Goal: Information Seeking & Learning: Learn about a topic

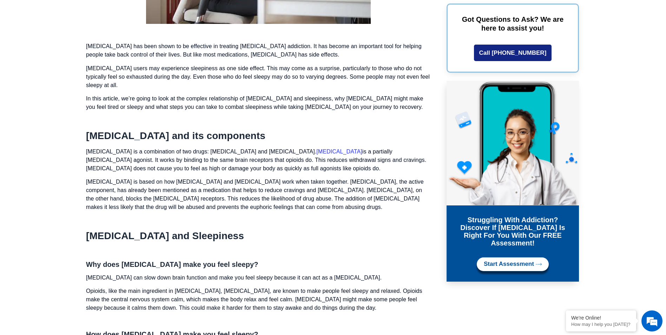
scroll to position [526, 0]
drag, startPoint x: 213, startPoint y: 119, endPoint x: 184, endPoint y: 138, distance: 35.0
click at [184, 138] on h2 "[MEDICAL_DATA] and its components" at bounding box center [258, 135] width 345 height 12
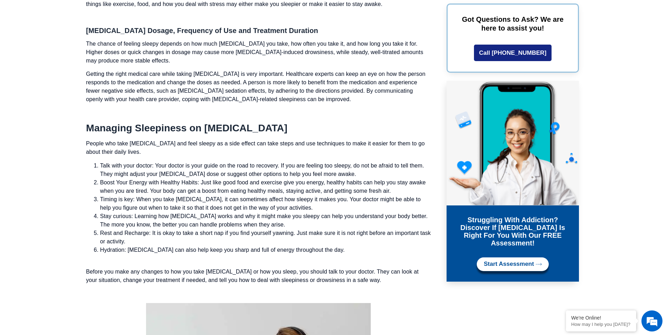
scroll to position [1228, 0]
click at [207, 164] on li "Talk with your doctor: Your doctor is your guide on the road to recovery. If yo…" at bounding box center [265, 170] width 331 height 17
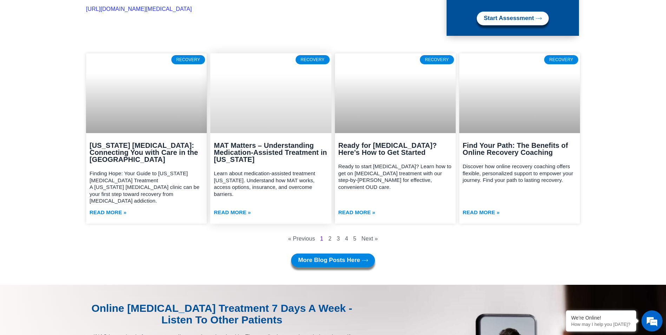
scroll to position [2000, 0]
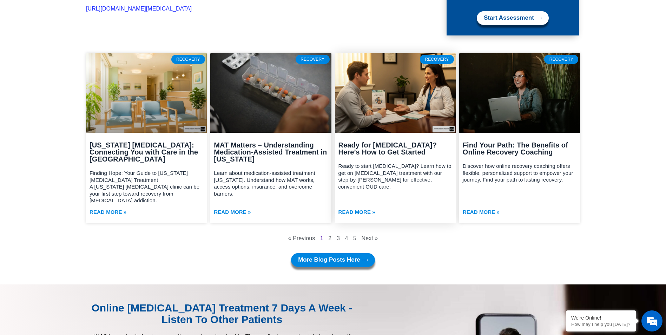
drag, startPoint x: 437, startPoint y: 132, endPoint x: 361, endPoint y: 79, distance: 92.1
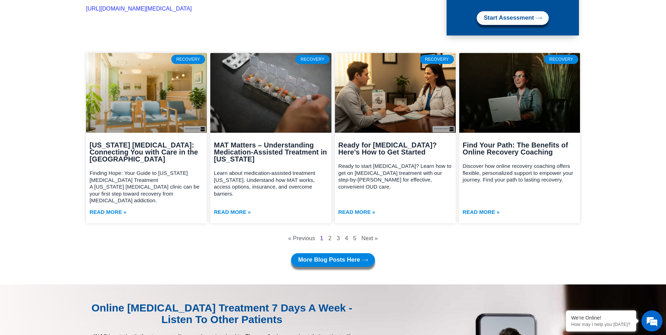
drag, startPoint x: 361, startPoint y: 79, endPoint x: 50, endPoint y: 127, distance: 315.0
click at [50, 127] on section "Recovery Virginia Suboxone: Connecting You with Care in the Old Dominion Findin…" at bounding box center [333, 168] width 666 height 231
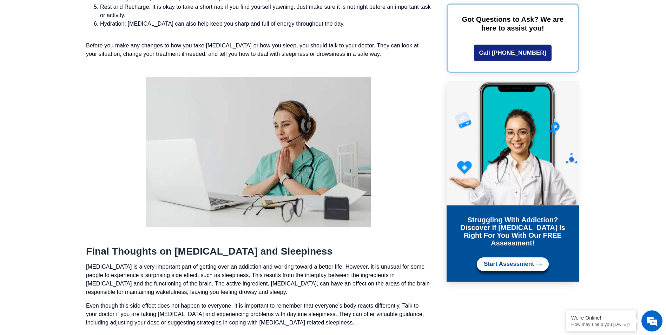
scroll to position [1439, 0]
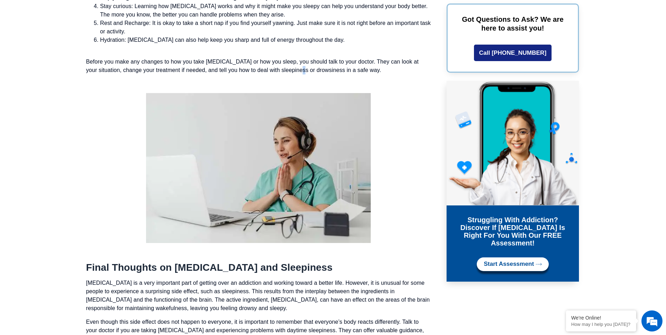
click at [307, 74] on p "Before you make any changes to how you take [MEDICAL_DATA] or how you sleep, yo…" at bounding box center [258, 66] width 345 height 17
click at [116, 99] on p at bounding box center [258, 168] width 345 height 150
click at [296, 51] on p at bounding box center [258, 48] width 345 height 8
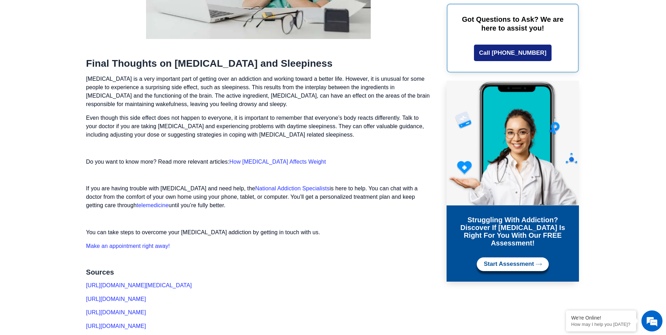
scroll to position [1649, 0]
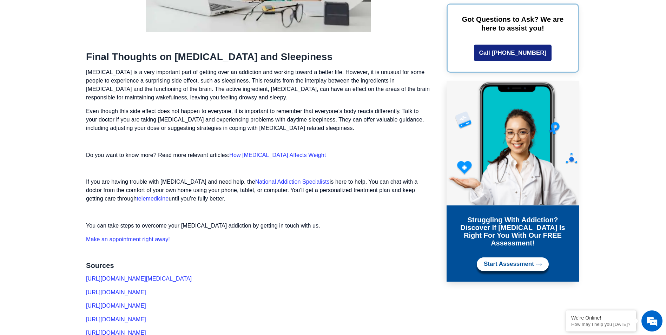
drag, startPoint x: 294, startPoint y: 62, endPoint x: 219, endPoint y: 112, distance: 89.4
drag, startPoint x: 219, startPoint y: 112, endPoint x: 146, endPoint y: 121, distance: 73.2
click at [147, 121] on p "Even though this side effect does not happen to everyone, it is important to re…" at bounding box center [258, 119] width 345 height 25
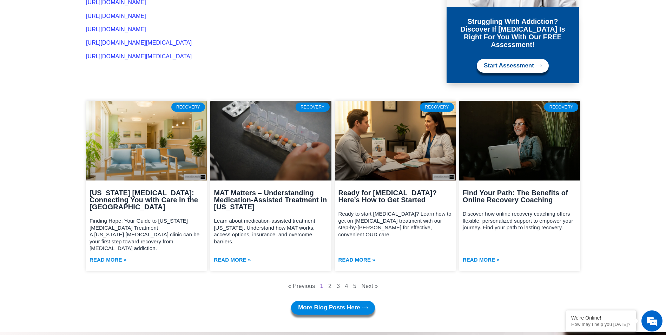
scroll to position [2035, 0]
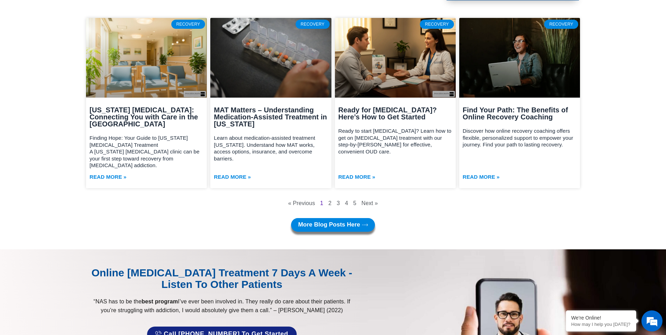
click at [342, 229] on section "Recovery Virginia Suboxone: Connecting You with Care in the Old Dominion Findin…" at bounding box center [333, 133] width 666 height 231
click at [330, 200] on nav "« Previous Page 1 Page 2 Page 3 Page 4 Page 5 Next »" at bounding box center [333, 203] width 494 height 9
click at [329, 200] on link "Page 2" at bounding box center [329, 203] width 3 height 6
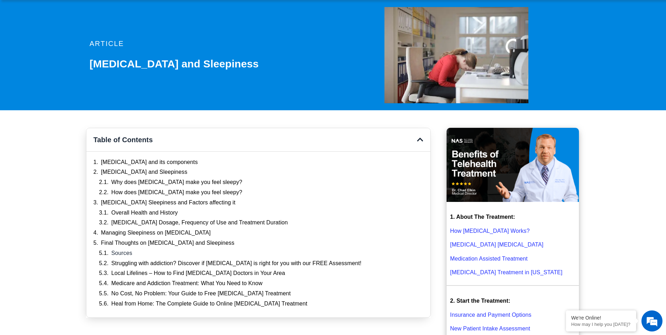
scroll to position [175, 0]
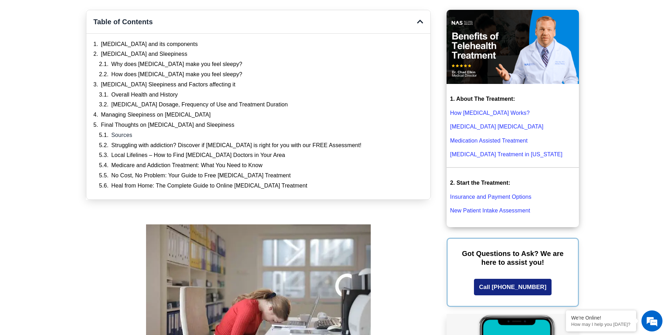
drag, startPoint x: 63, startPoint y: 168, endPoint x: 60, endPoint y: 170, distance: 3.6
drag, startPoint x: 60, startPoint y: 170, endPoint x: 43, endPoint y: 47, distance: 124.7
drag, startPoint x: 167, startPoint y: 14, endPoint x: 71, endPoint y: 63, distance: 107.4
drag, startPoint x: 71, startPoint y: 63, endPoint x: 361, endPoint y: 31, distance: 291.6
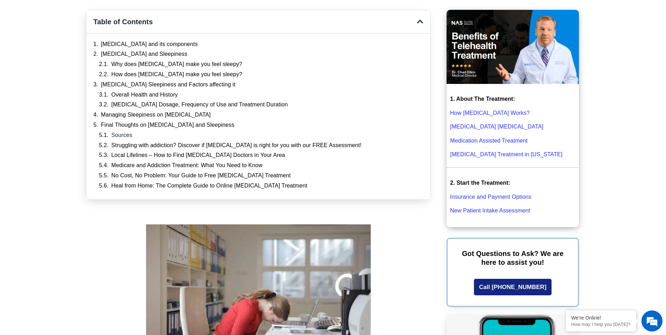
click at [361, 31] on div "Table of Contents" at bounding box center [258, 22] width 344 height 24
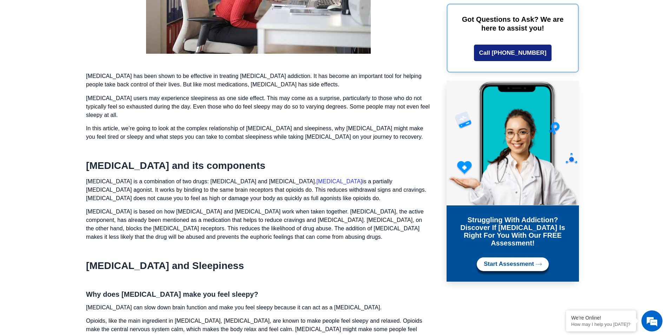
scroll to position [597, 0]
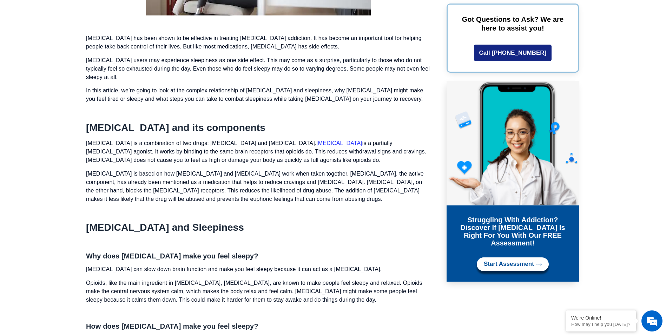
drag, startPoint x: 220, startPoint y: 69, endPoint x: 199, endPoint y: 83, distance: 25.3
drag, startPoint x: 199, startPoint y: 83, endPoint x: 173, endPoint y: 104, distance: 32.7
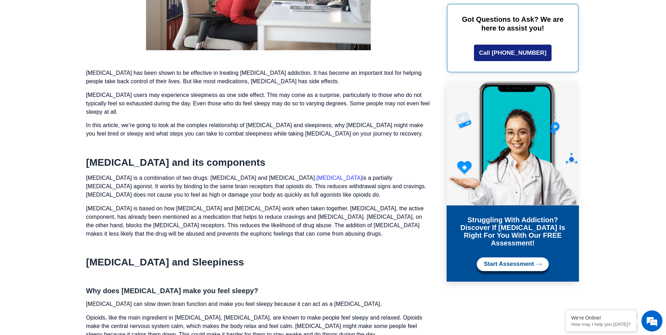
scroll to position [509, 0]
click at [257, 80] on p "[MEDICAL_DATA] has been shown to be effective in treating [MEDICAL_DATA] addict…" at bounding box center [258, 77] width 345 height 17
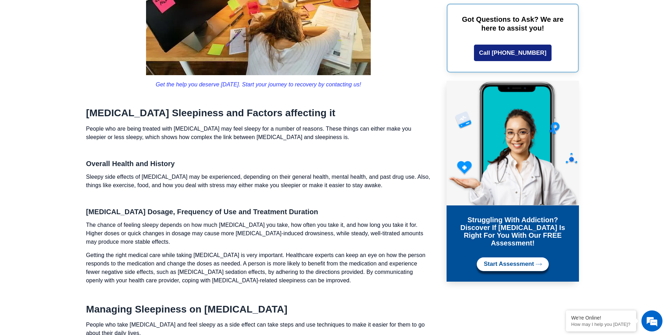
scroll to position [1070, 0]
